Goal: Transaction & Acquisition: Obtain resource

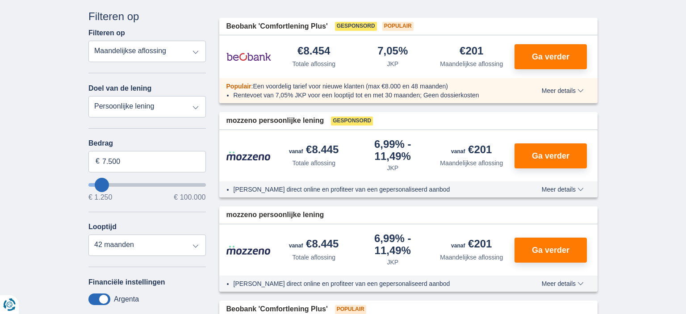
scroll to position [47, 0]
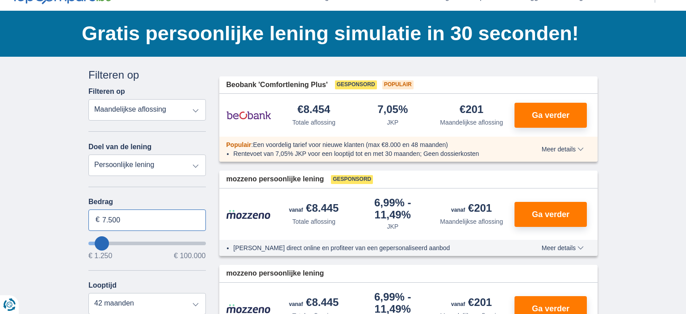
drag, startPoint x: 126, startPoint y: 214, endPoint x: 86, endPoint y: 217, distance: 40.4
click at [88, 215] on input "7.500" at bounding box center [146, 220] width 117 height 21
type input "1.250"
type input "1250"
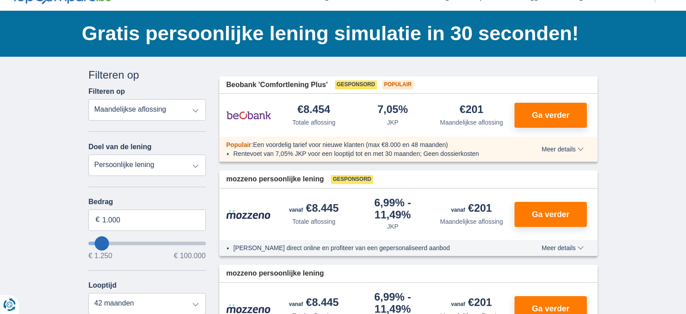
select select "24"
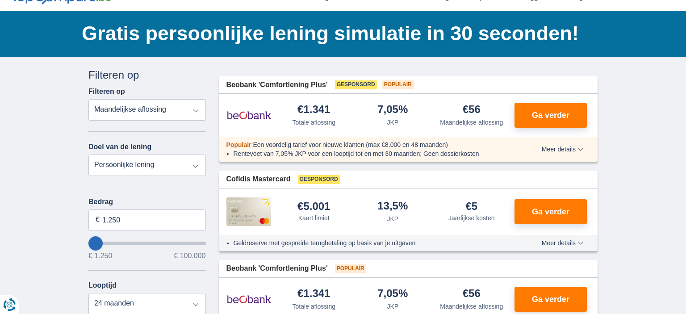
click at [88, 99] on select "Totale aflossing JKP Maandelijkse aflossing" at bounding box center [146, 109] width 117 height 21
click at [195, 108] on select "Totale aflossing JKP Maandelijkse aflossing" at bounding box center [146, 109] width 117 height 21
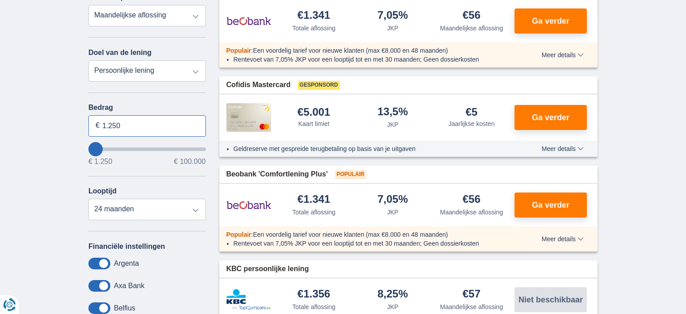
click at [132, 126] on input "1.250" at bounding box center [146, 125] width 117 height 21
type input "2.250"
type input "2250"
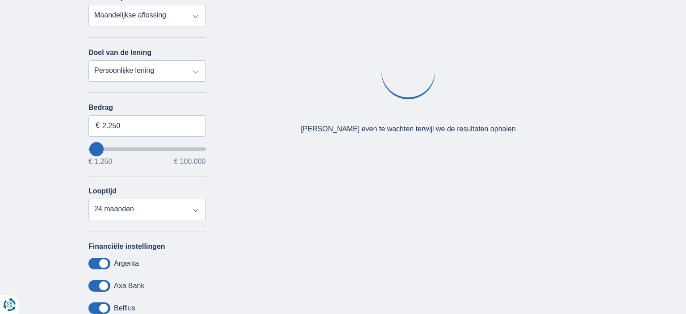
type input "1.250"
type input "1250"
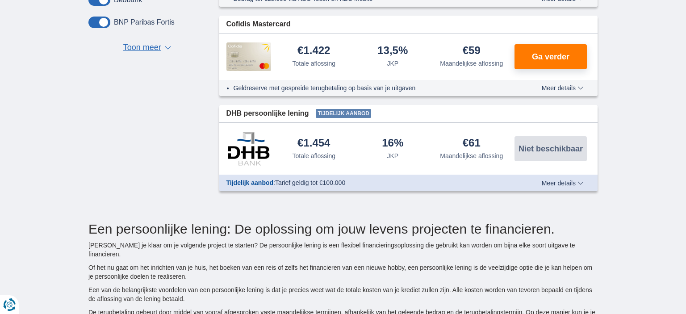
scroll to position [424, 0]
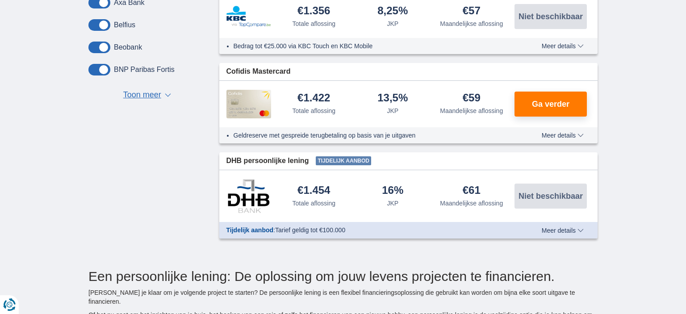
drag, startPoint x: 367, startPoint y: 160, endPoint x: 327, endPoint y: 160, distance: 40.7
click at [327, 160] on span "Tijdelijk aanbod" at bounding box center [343, 160] width 55 height 9
click at [318, 161] on span "Tijdelijk aanbod" at bounding box center [343, 160] width 55 height 9
drag, startPoint x: 319, startPoint y: 160, endPoint x: 373, endPoint y: 160, distance: 54.1
click at [373, 160] on div "Tijdelijk aanbod" at bounding box center [346, 160] width 61 height 9
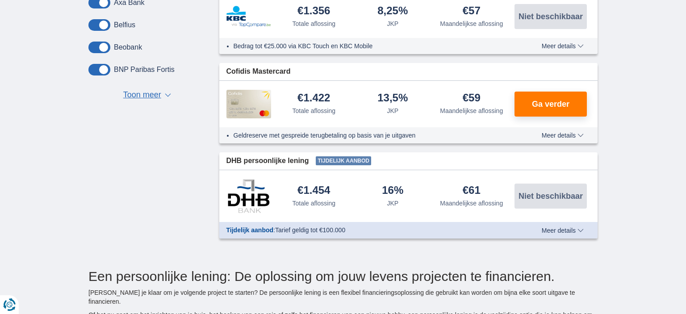
copy span "Tijdelijk aanbod"
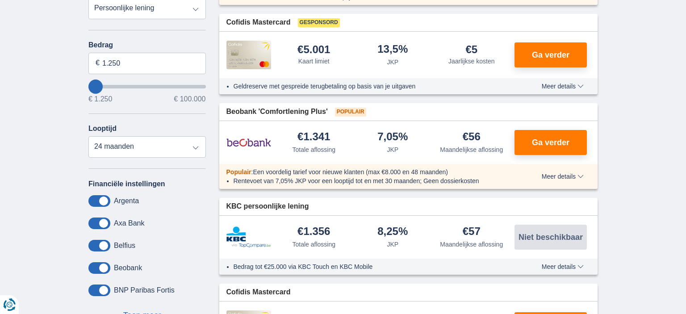
scroll to position [189, 0]
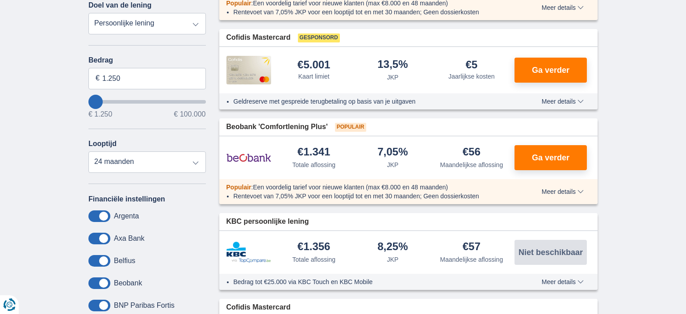
click at [579, 193] on span "Meer details" at bounding box center [563, 192] width 42 height 6
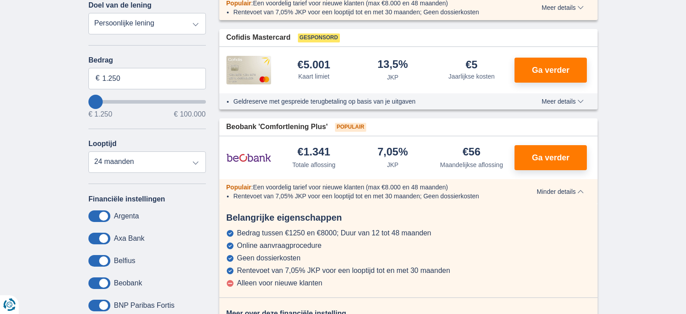
click at [580, 193] on span "Minder details" at bounding box center [560, 192] width 47 height 6
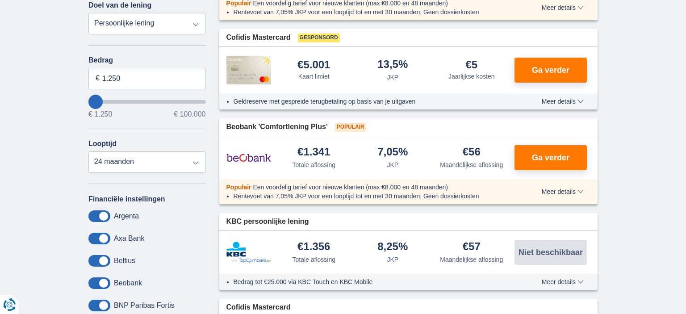
click at [572, 101] on span "Meer details" at bounding box center [563, 101] width 42 height 6
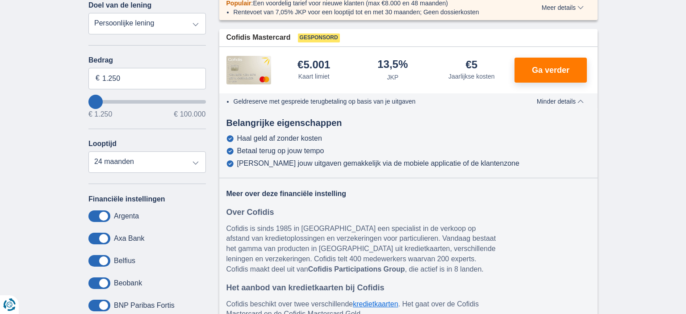
click at [572, 101] on span "Minder details" at bounding box center [560, 101] width 47 height 6
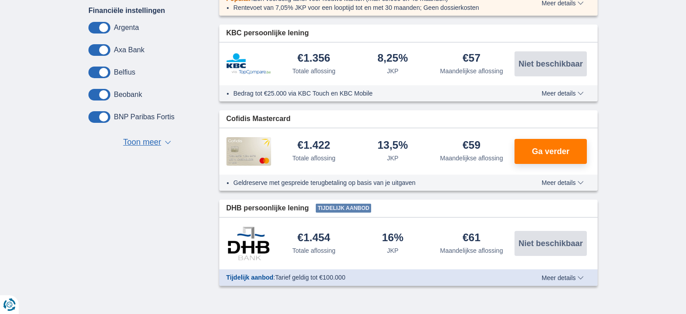
scroll to position [472, 0]
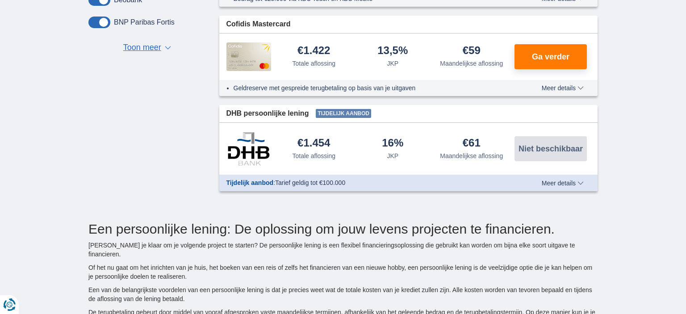
click at [578, 181] on span "Meer details" at bounding box center [563, 183] width 42 height 6
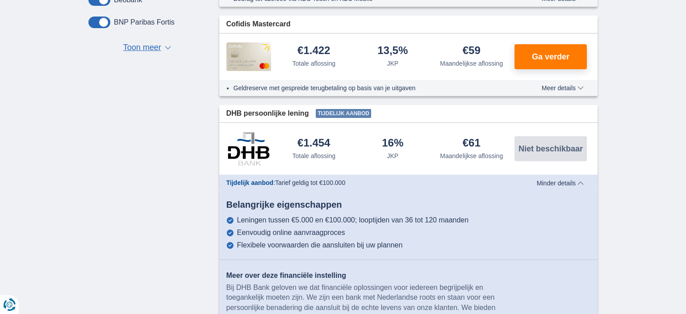
click at [578, 181] on span "Minder details" at bounding box center [560, 183] width 47 height 6
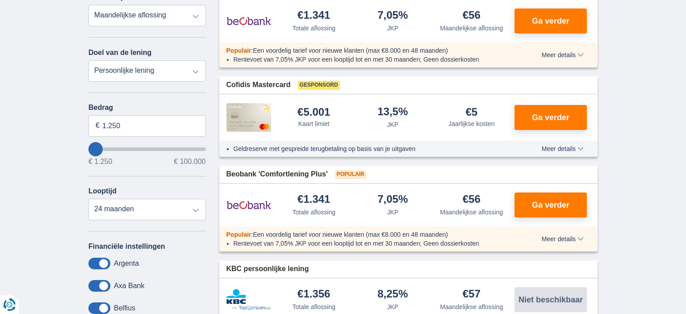
scroll to position [0, 0]
